Goal: Find specific page/section: Find specific page/section

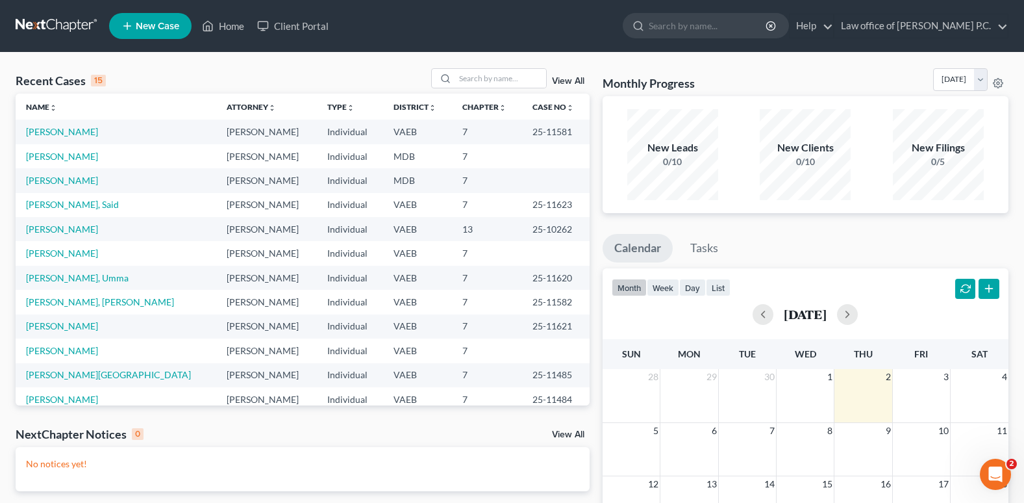
click at [557, 79] on link "View All" at bounding box center [568, 81] width 32 height 9
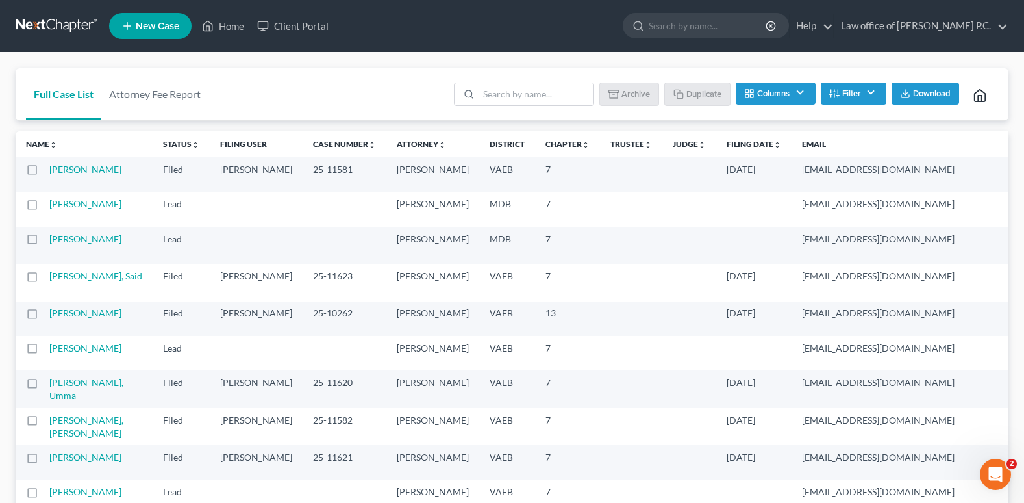
click at [853, 90] on button "Filter" at bounding box center [854, 93] width 66 height 22
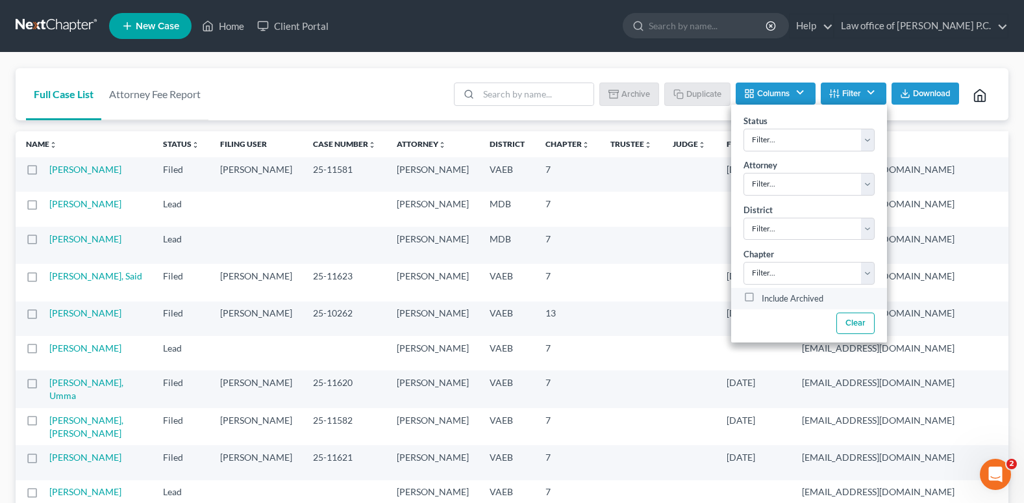
click at [762, 294] on label "Include Archived" at bounding box center [793, 299] width 62 height 16
click at [767, 294] on input "Include Archived" at bounding box center [771, 295] width 8 height 8
checkbox input "true"
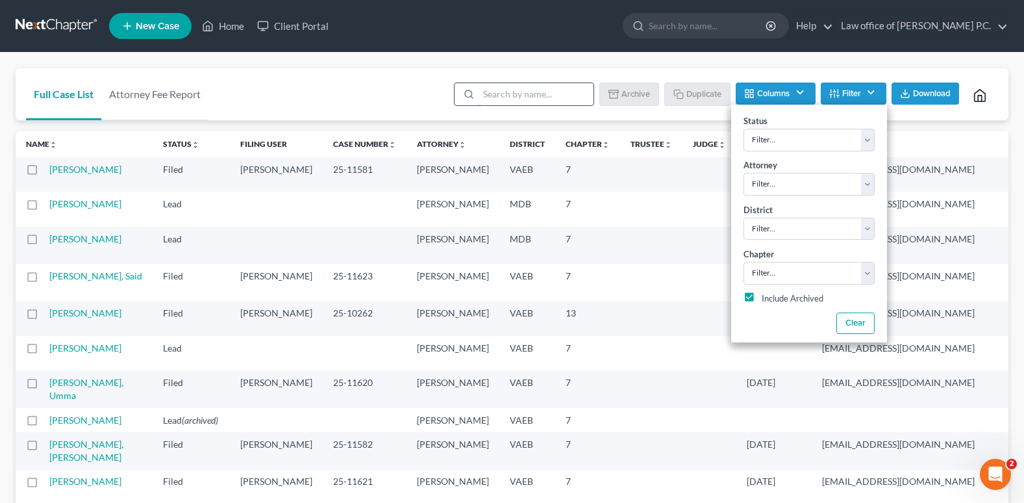
click at [501, 95] on input "search" at bounding box center [536, 94] width 115 height 22
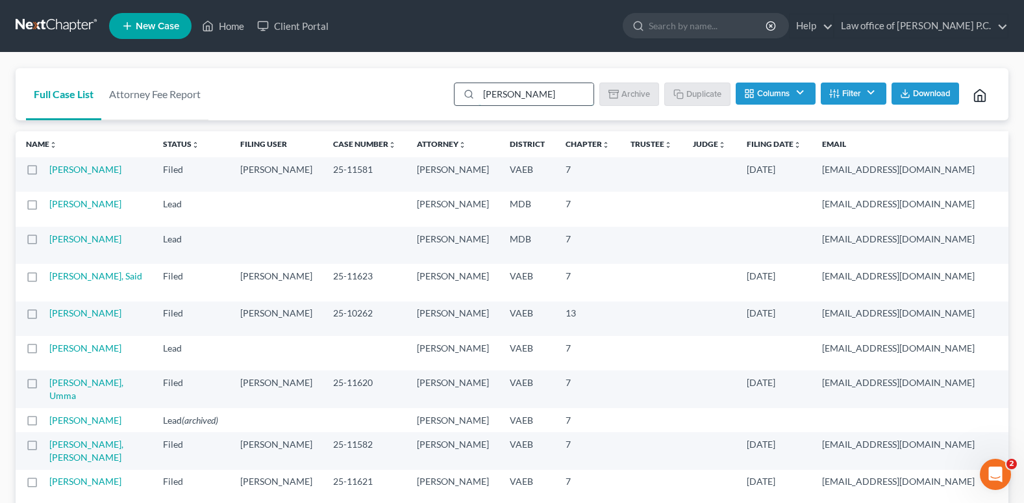
type input "[PERSON_NAME]"
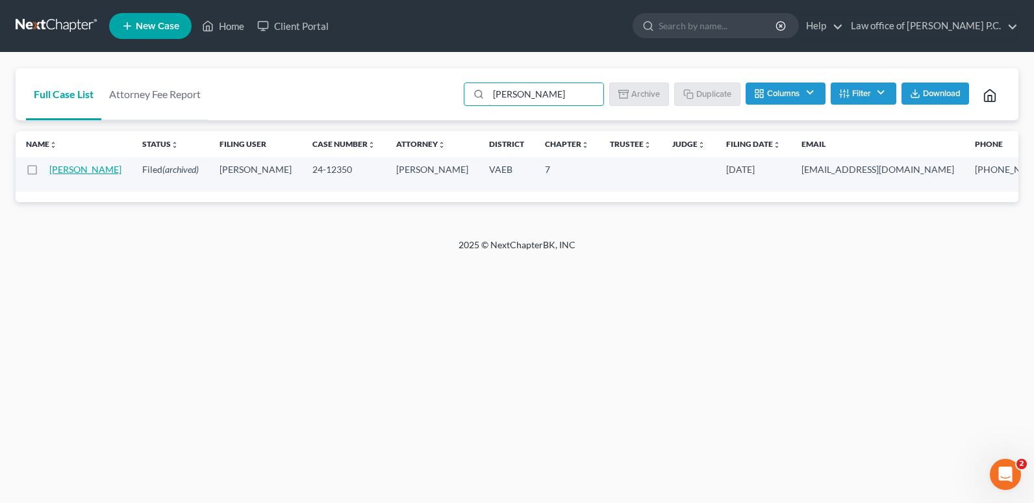
click at [62, 175] on link "[PERSON_NAME]" at bounding box center [85, 169] width 72 height 11
